Goal: Task Accomplishment & Management: Manage account settings

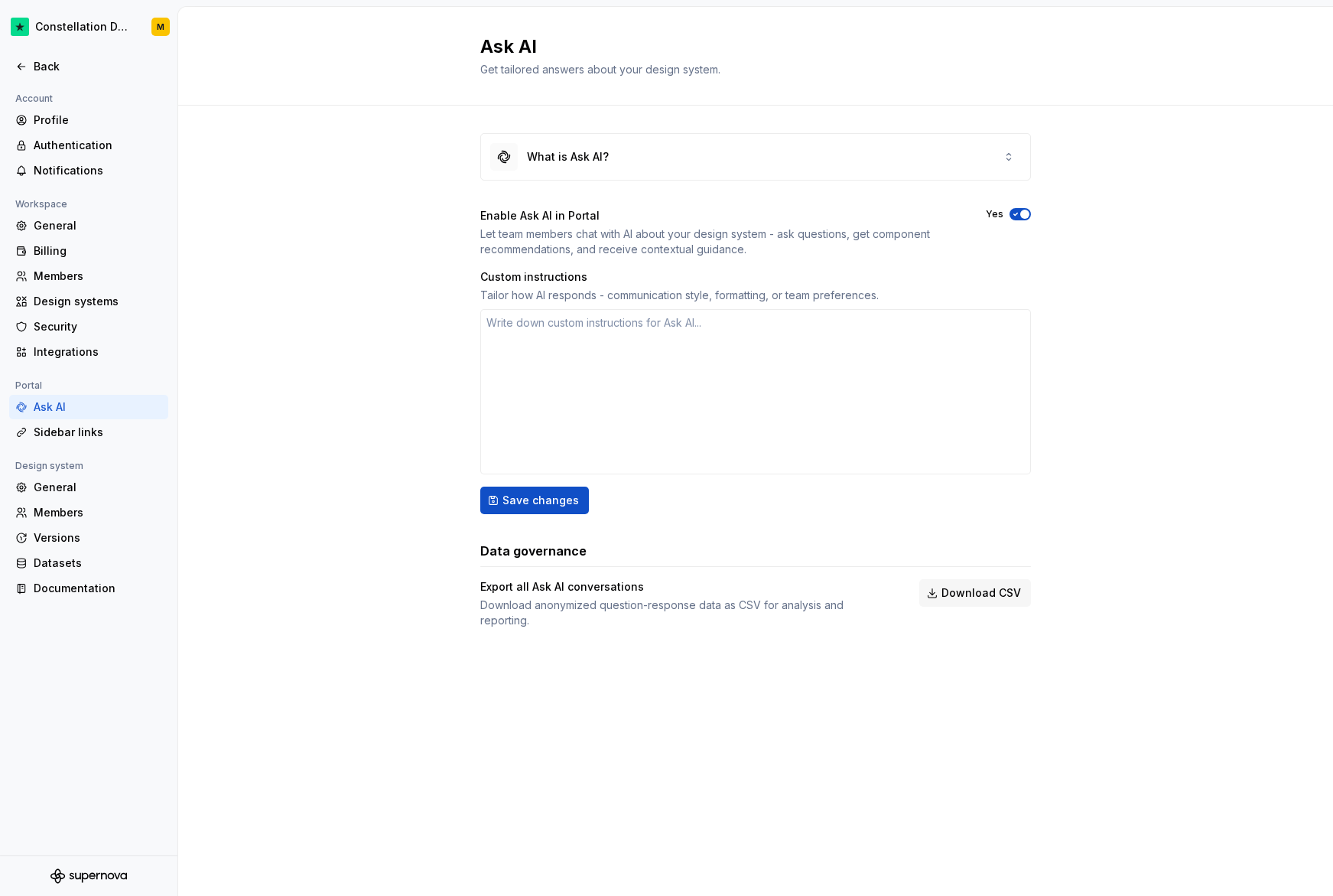
type textarea "*"
click at [59, 61] on div "Back" at bounding box center [97, 66] width 128 height 15
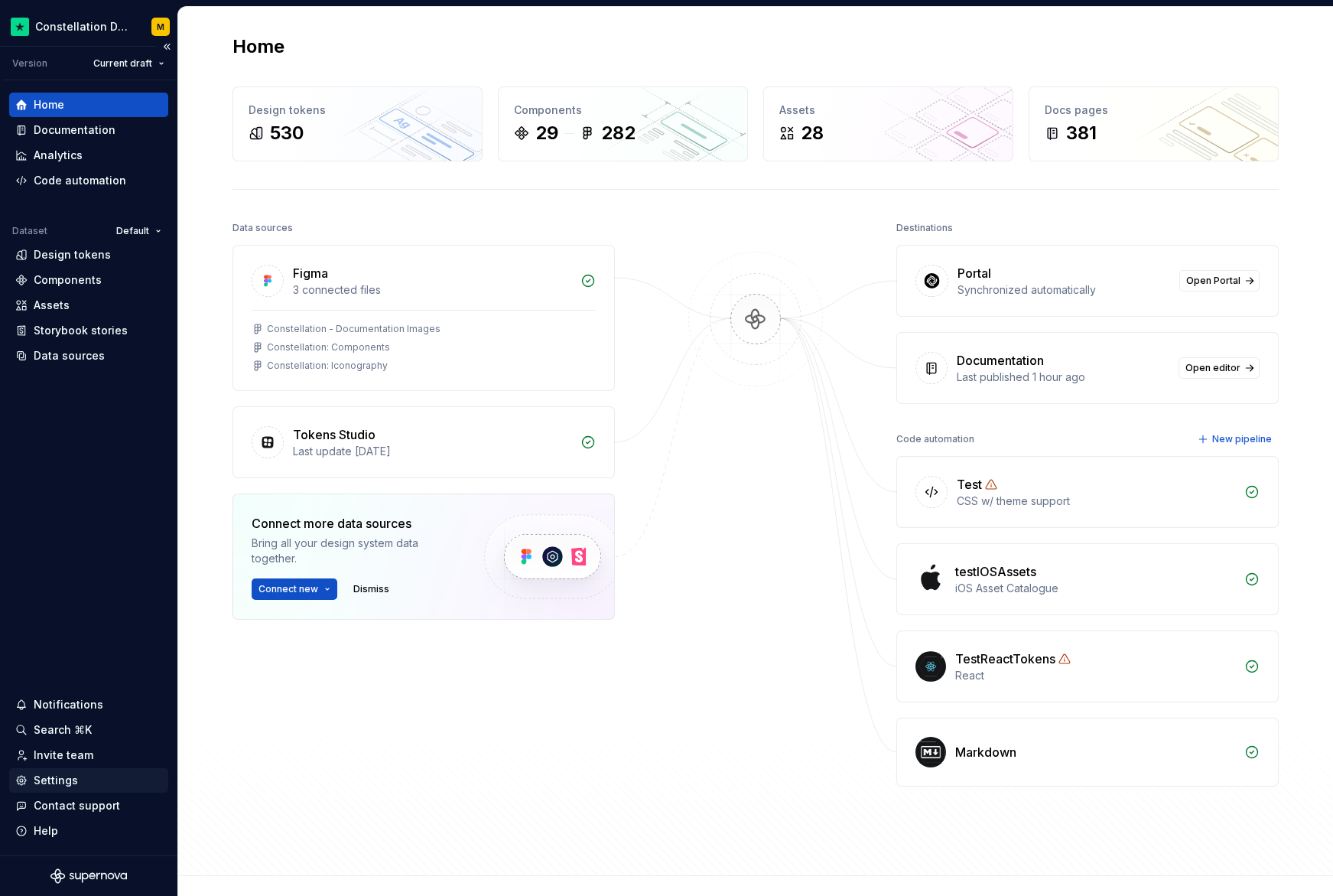
click at [79, 782] on div "Settings" at bounding box center [89, 781] width 147 height 15
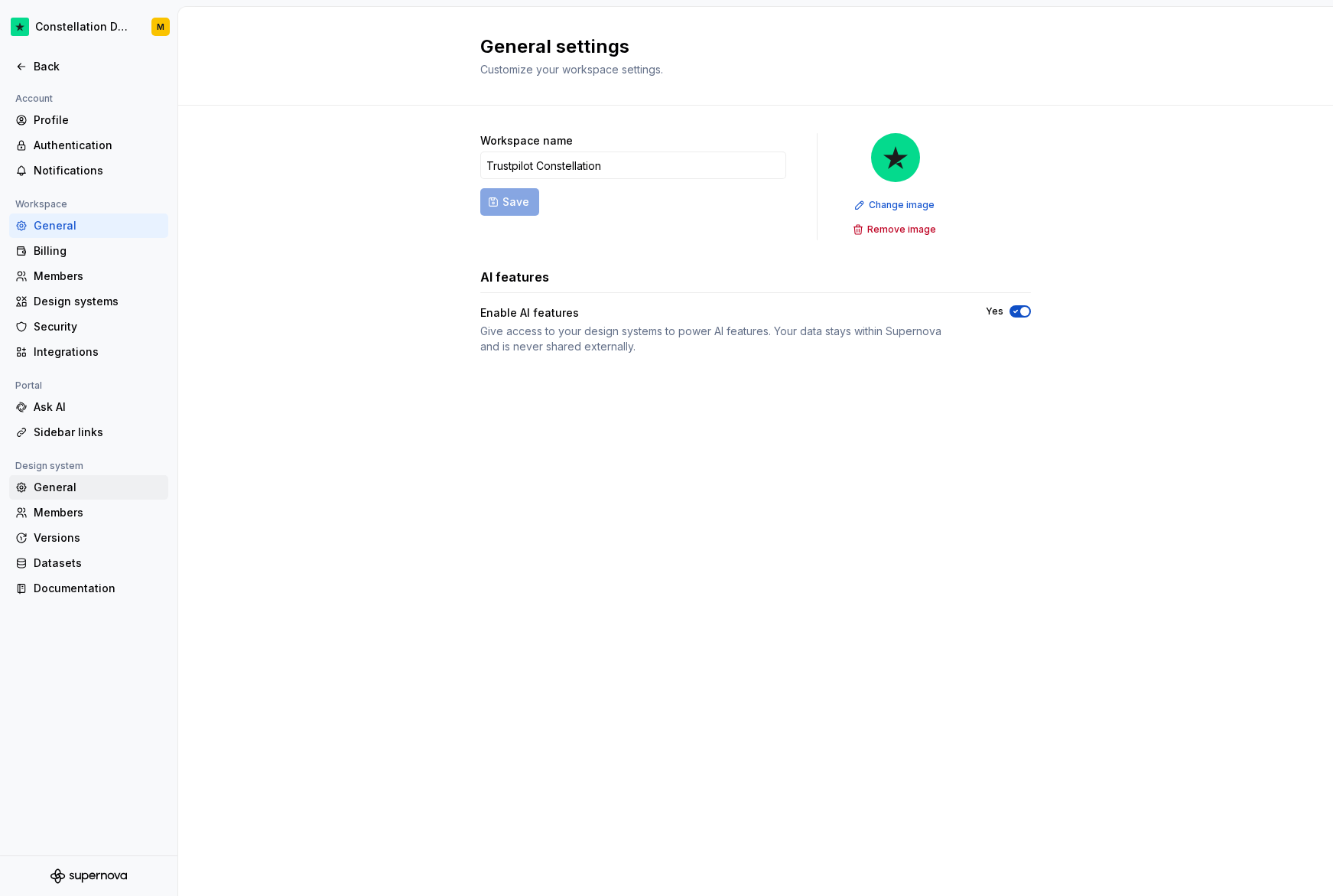
click at [81, 486] on div "General" at bounding box center [97, 487] width 128 height 15
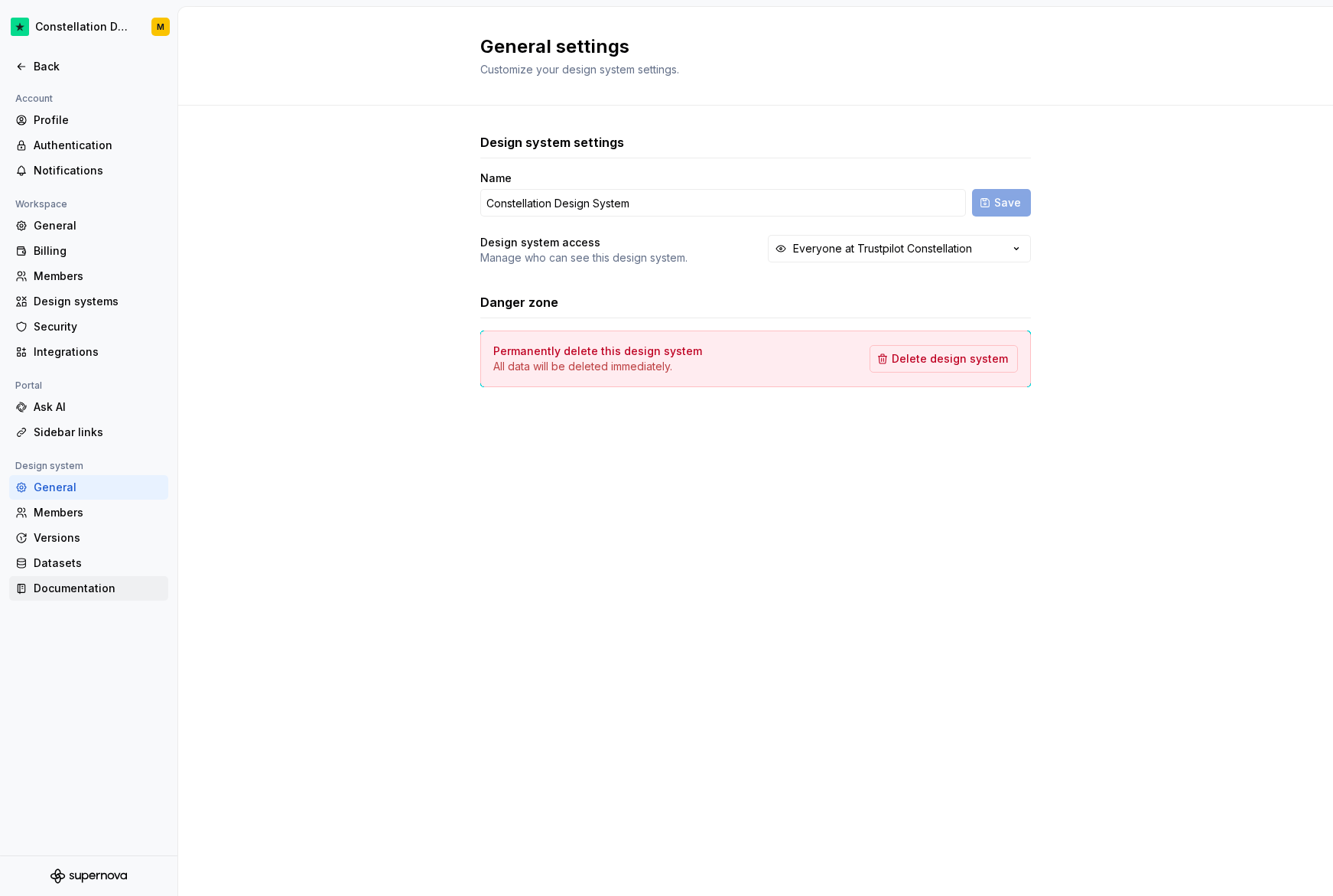
click at [92, 596] on div "Documentation" at bounding box center [89, 588] width 159 height 24
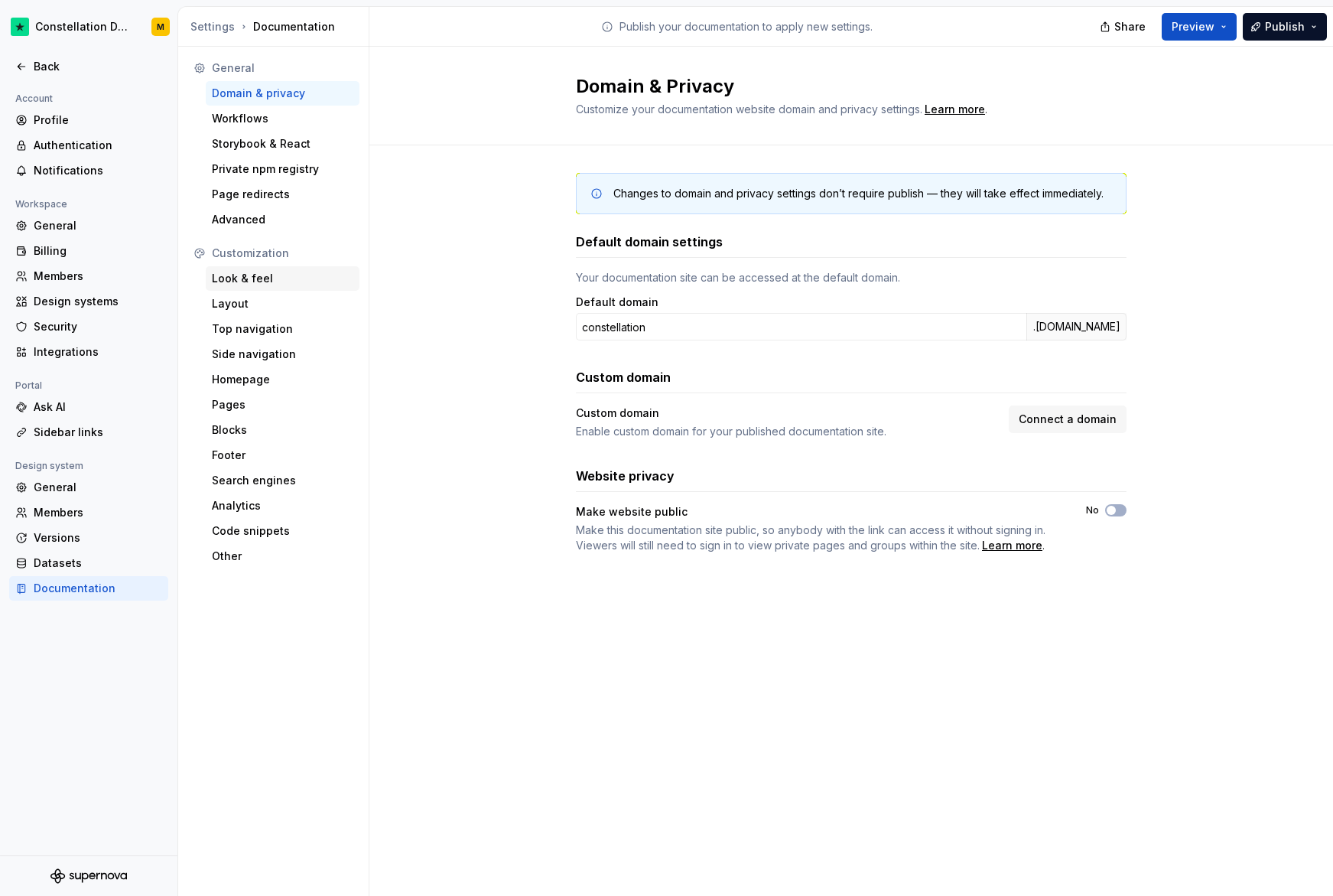
click at [292, 269] on div "Look & feel" at bounding box center [282, 278] width 154 height 24
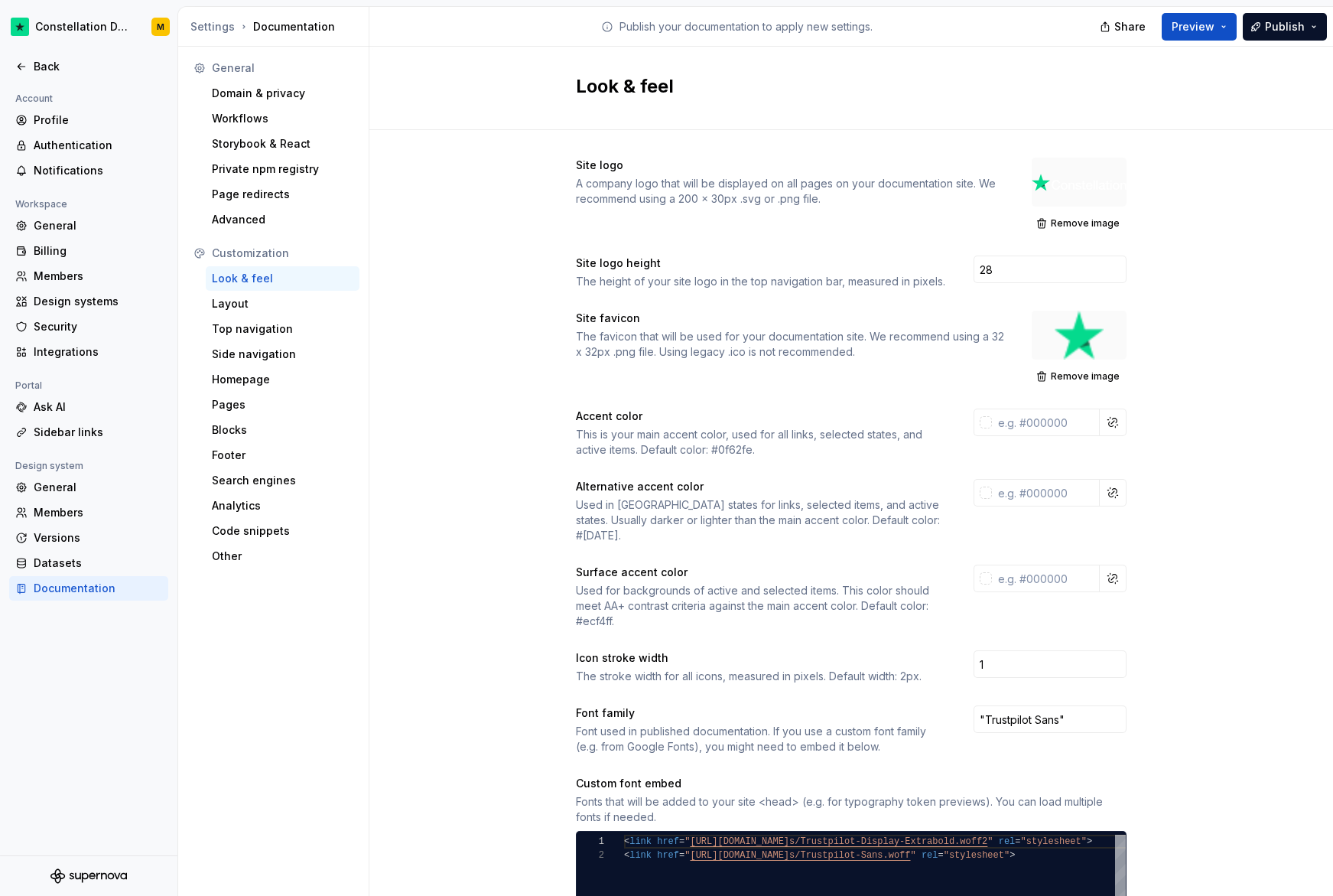
click at [1063, 186] on div at bounding box center [1079, 182] width 95 height 49
click at [1051, 219] on span "Remove image" at bounding box center [1085, 223] width 69 height 12
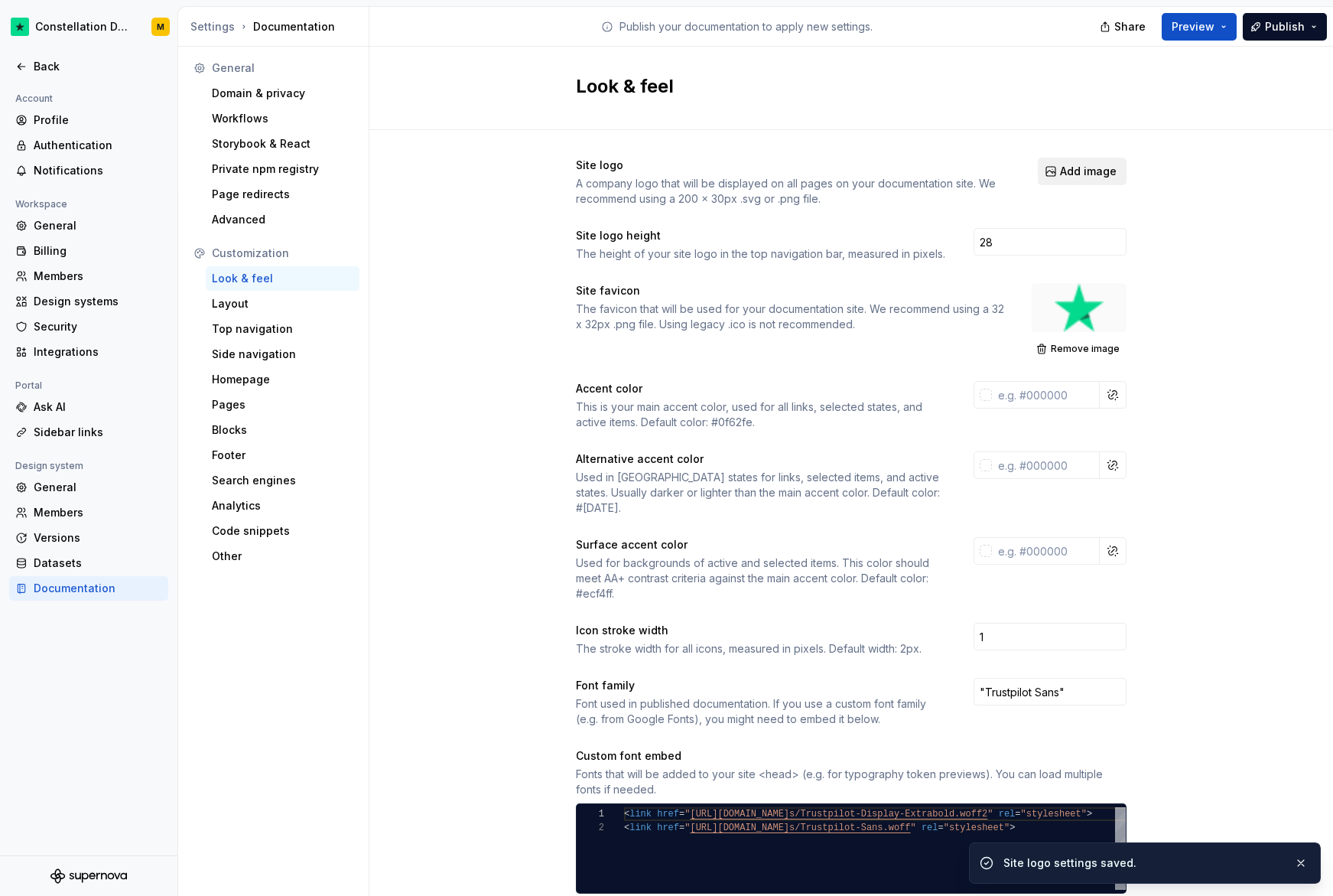
click at [1075, 165] on span "Add image" at bounding box center [1089, 171] width 57 height 15
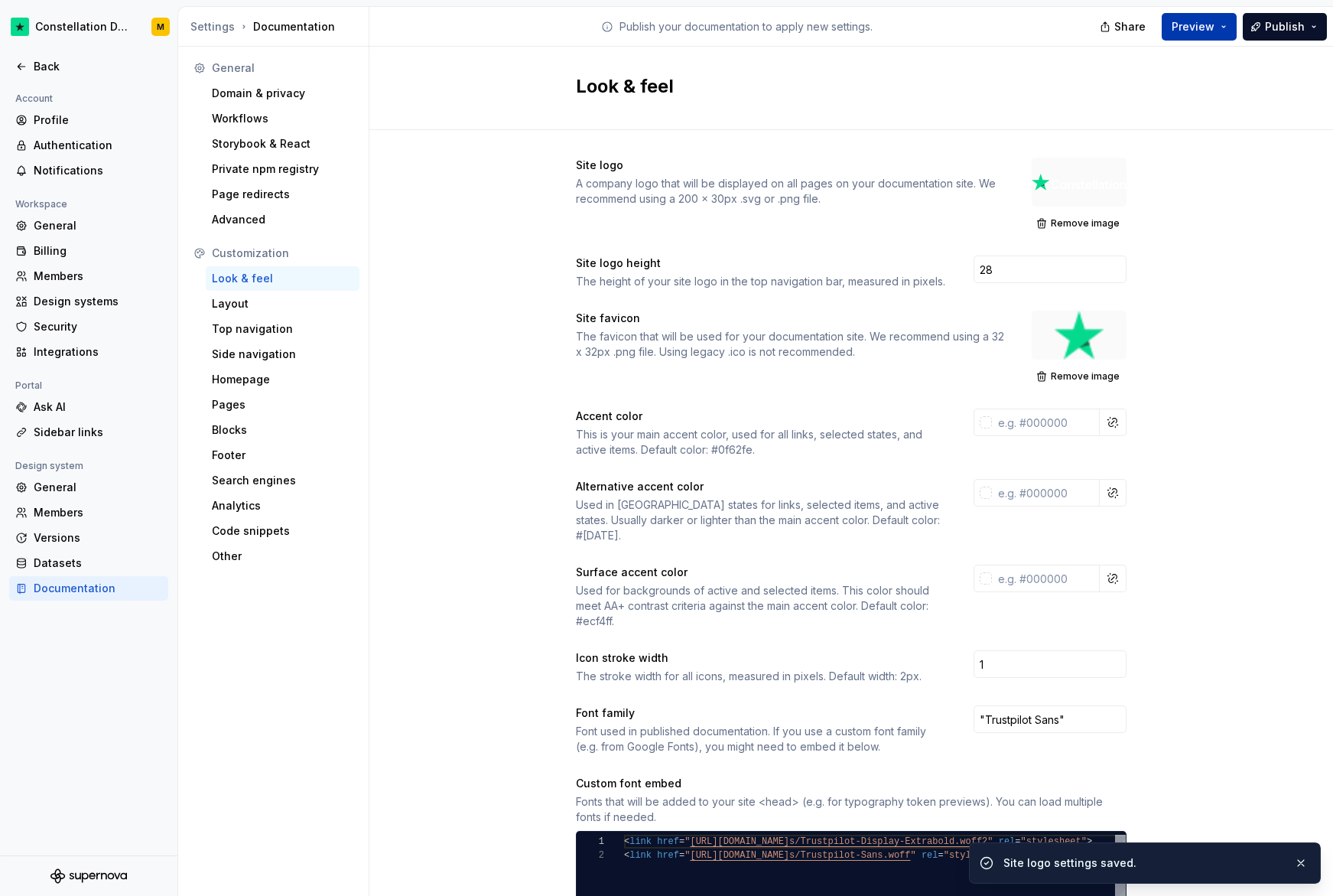
click at [1207, 22] on span "Preview" at bounding box center [1194, 27] width 43 height 15
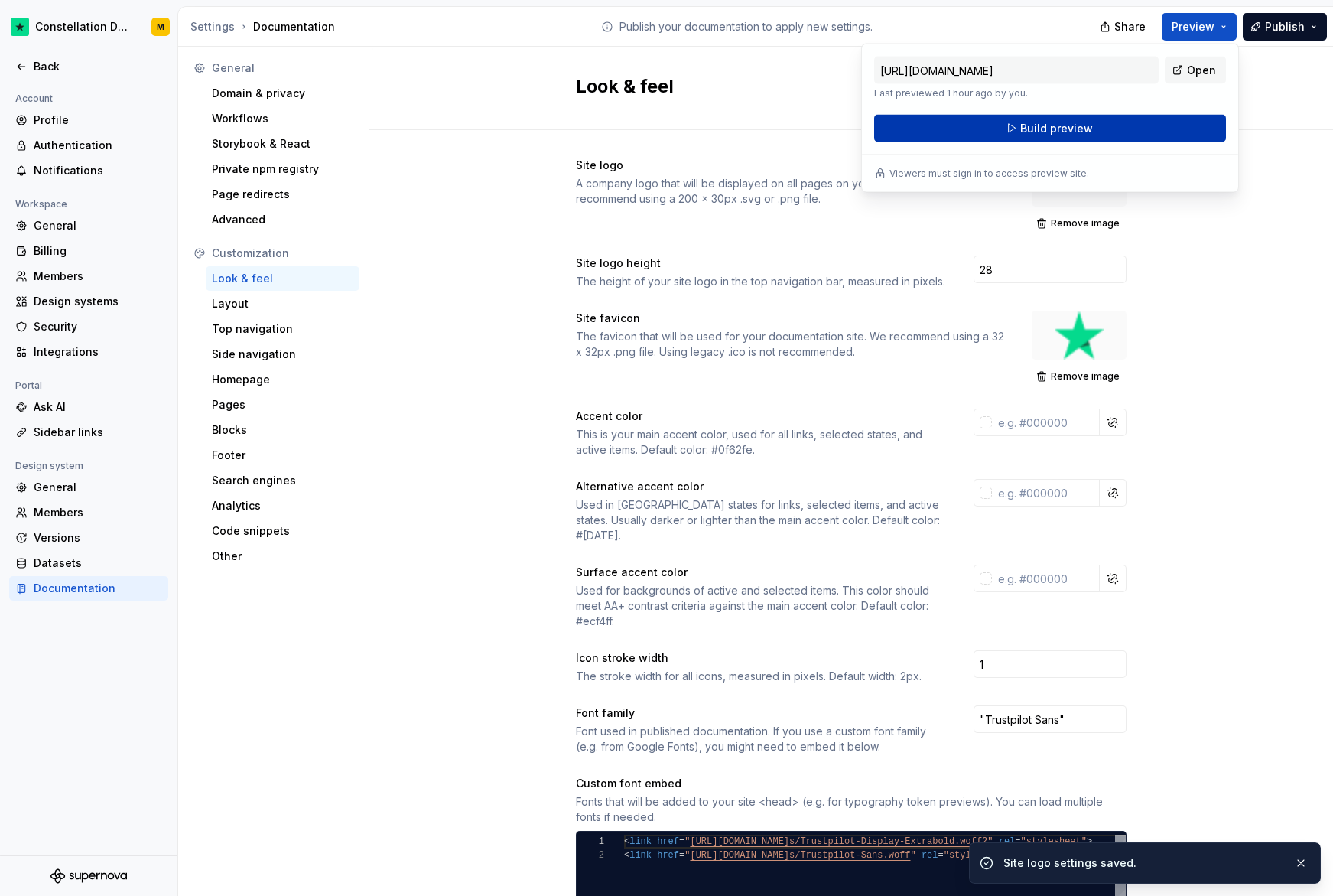
click at [1071, 130] on span "Build preview" at bounding box center [1057, 128] width 72 height 15
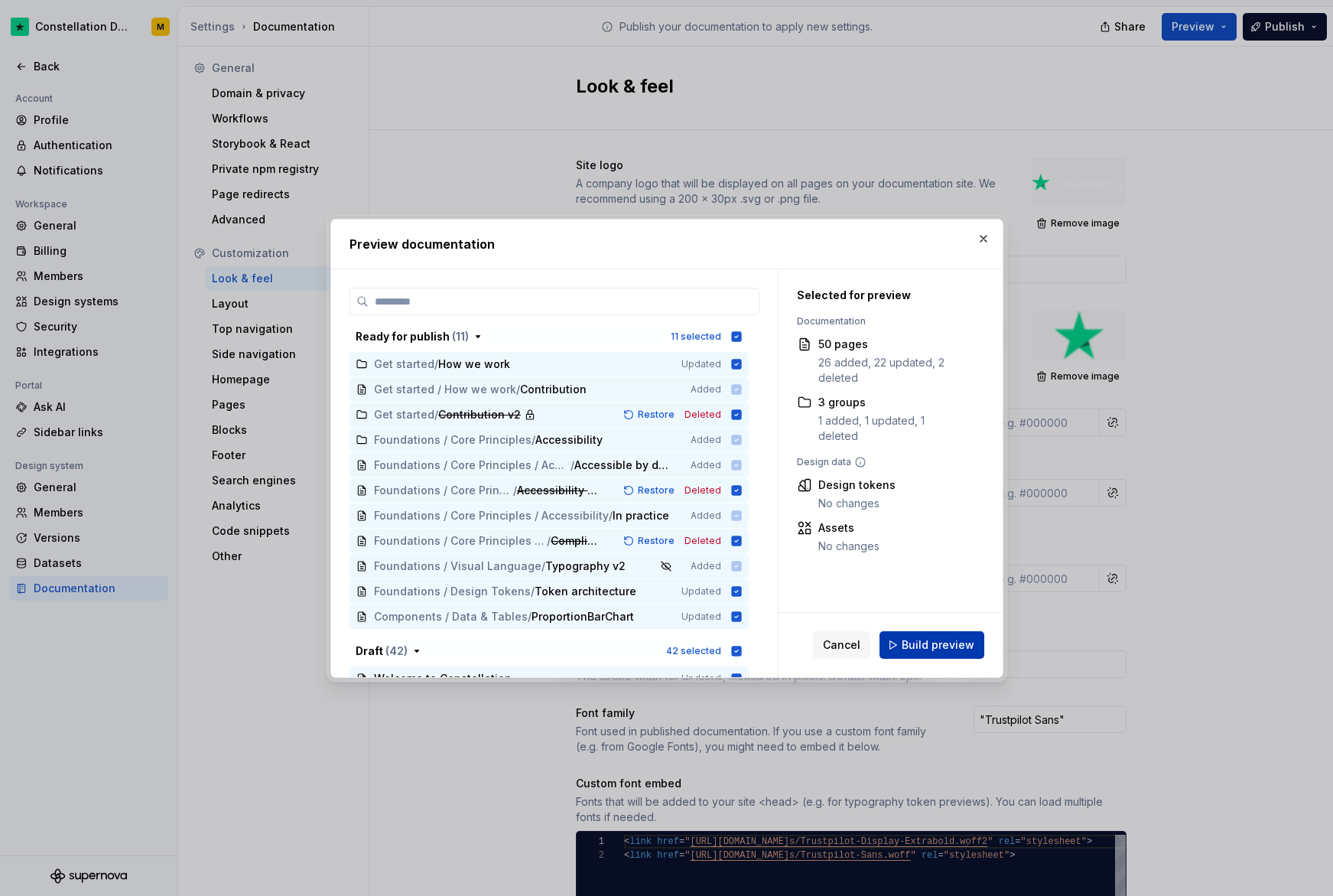
click at [963, 646] on span "Build preview" at bounding box center [938, 645] width 72 height 15
